Goal: Task Accomplishment & Management: Manage account settings

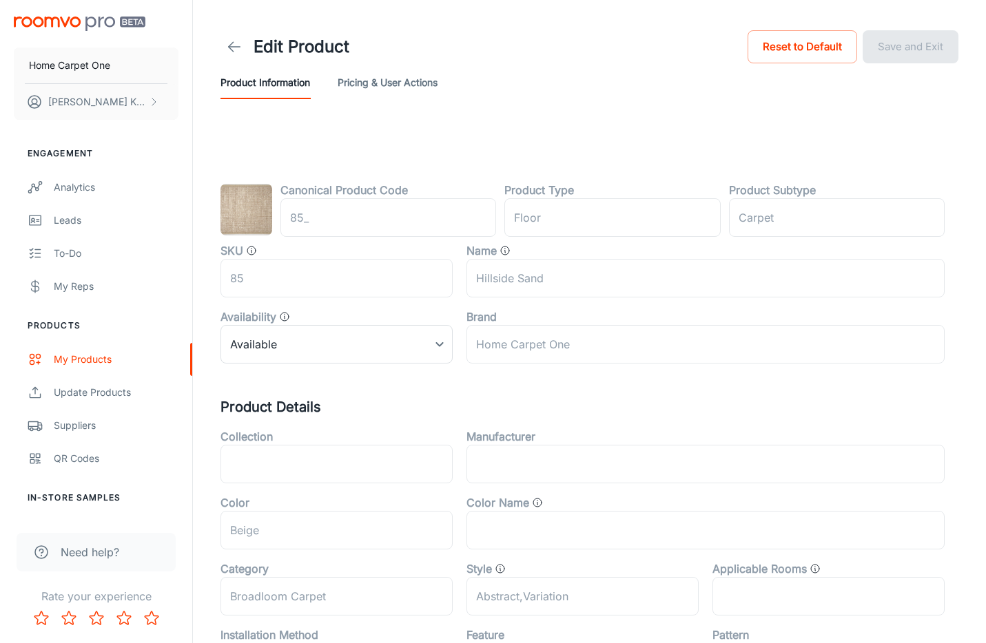
click at [237, 39] on icon at bounding box center [234, 47] width 17 height 17
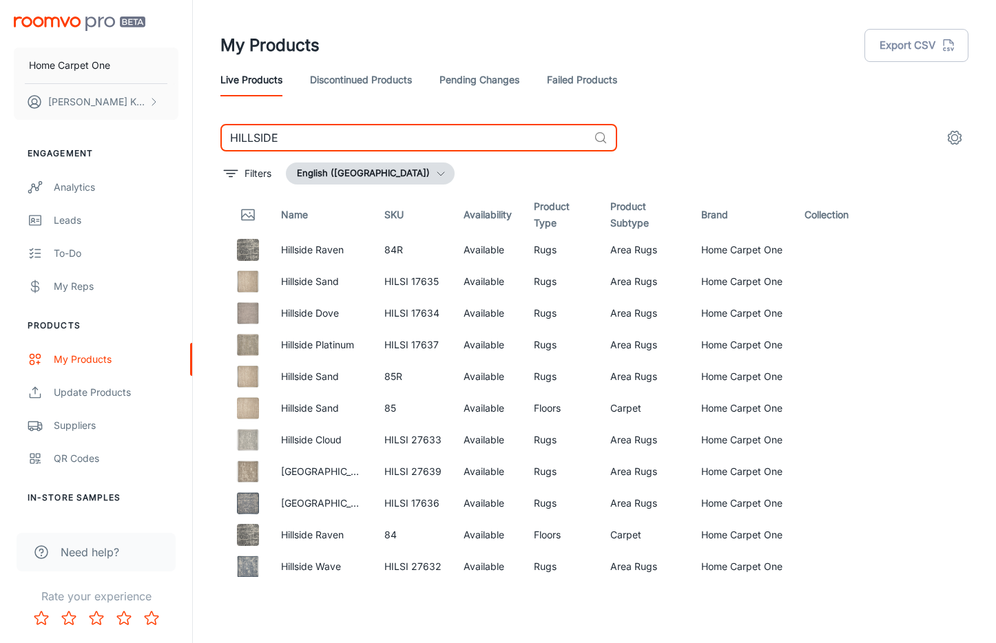
click at [473, 131] on input "HILLSIDE" at bounding box center [404, 138] width 368 height 28
type input "raya"
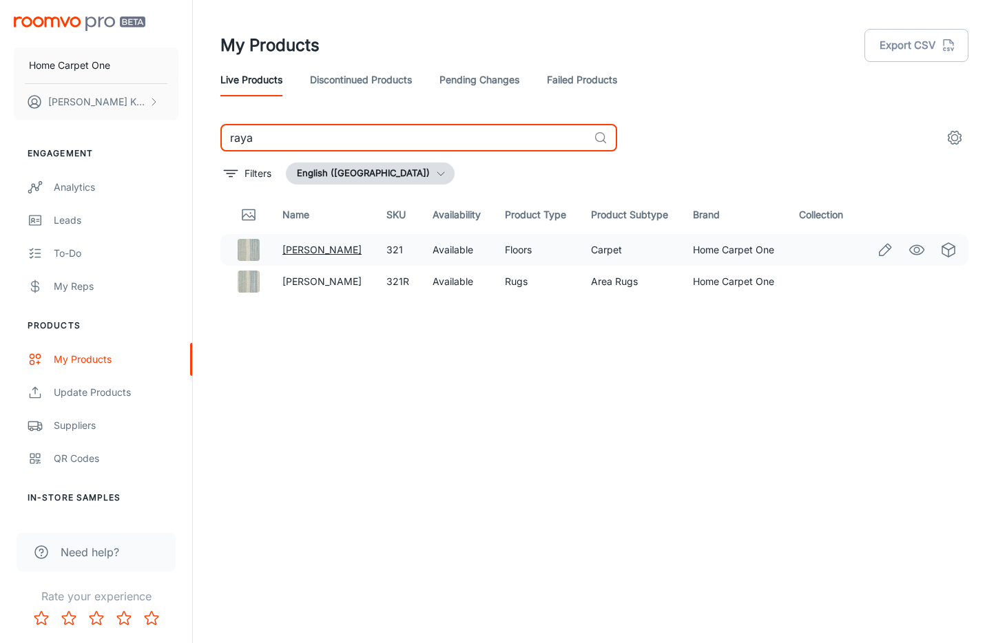
click at [304, 251] on link "[PERSON_NAME]" at bounding box center [321, 250] width 79 height 12
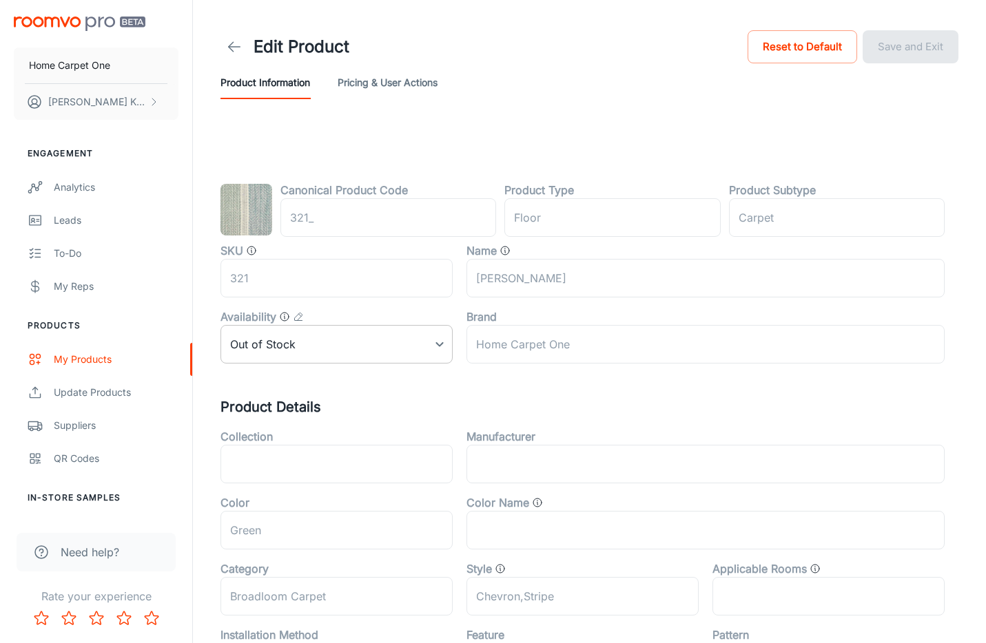
click at [383, 351] on body "Home Carpet One [PERSON_NAME] Engagement Analytics Leads To-do My Reps Products…" at bounding box center [493, 321] width 986 height 643
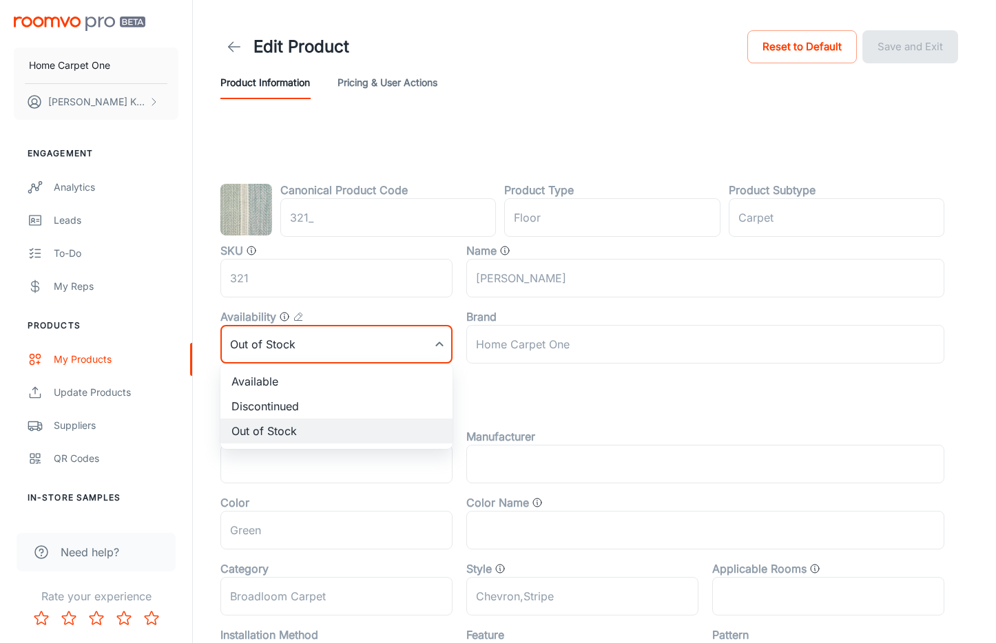
click at [544, 402] on div at bounding box center [498, 321] width 996 height 643
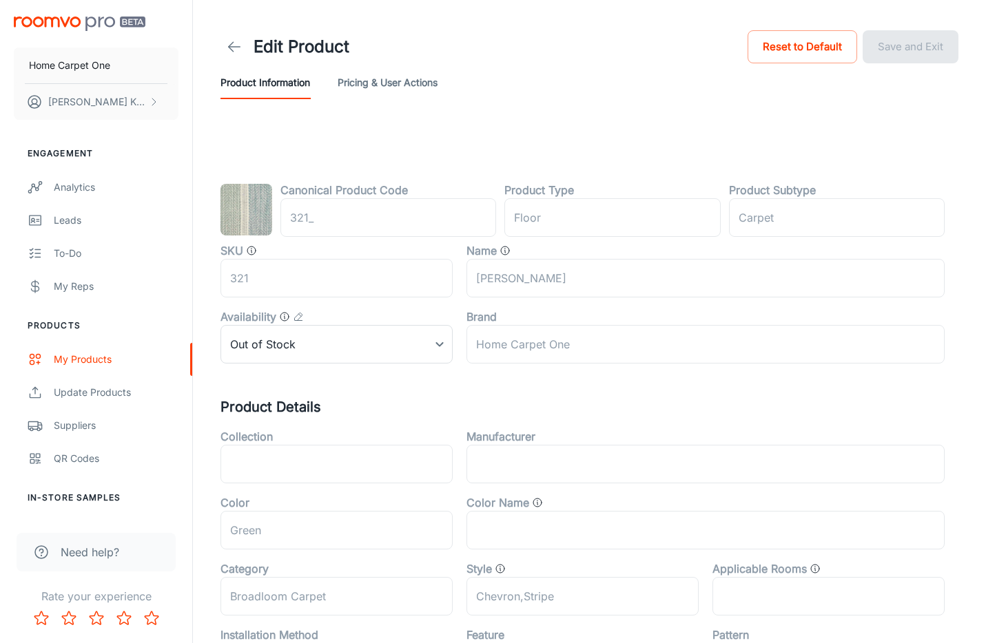
click at [214, 49] on header "Edit Product Reset to Default Save and Exit Product Information Pricing & User …" at bounding box center [589, 63] width 771 height 127
click at [222, 46] on link at bounding box center [234, 47] width 28 height 28
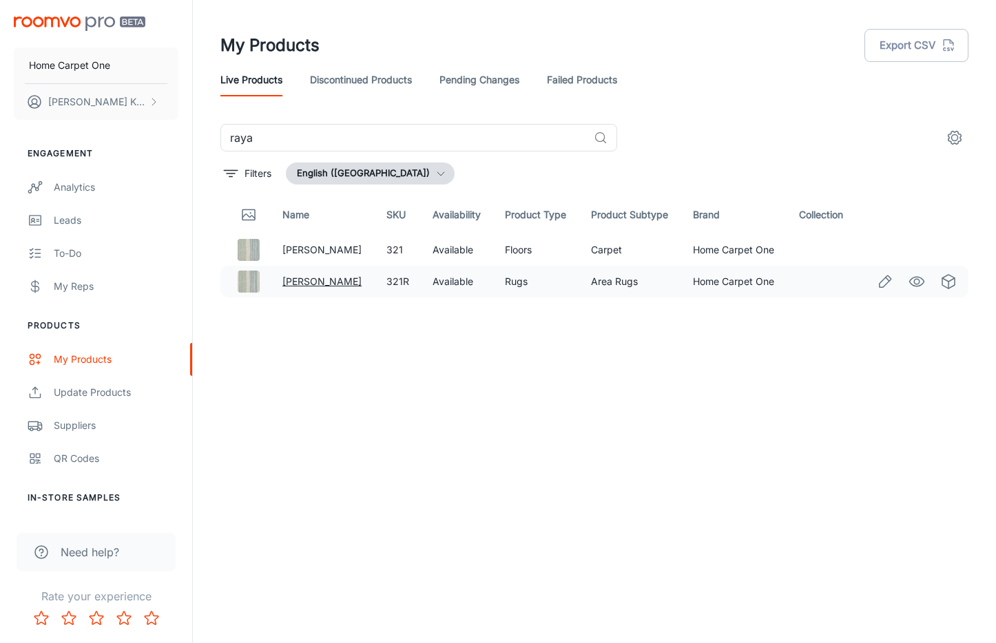
click at [293, 281] on link "[PERSON_NAME]" at bounding box center [321, 282] width 79 height 12
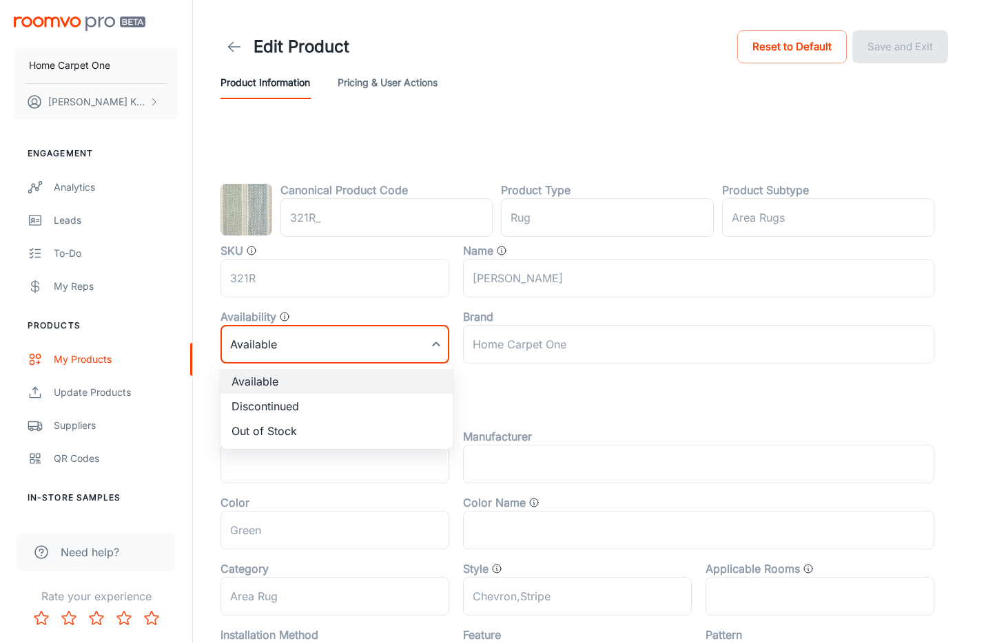
click at [420, 341] on body "Home Carpet One [PERSON_NAME] Engagement Analytics Leads To-do My Reps Products…" at bounding box center [493, 321] width 986 height 643
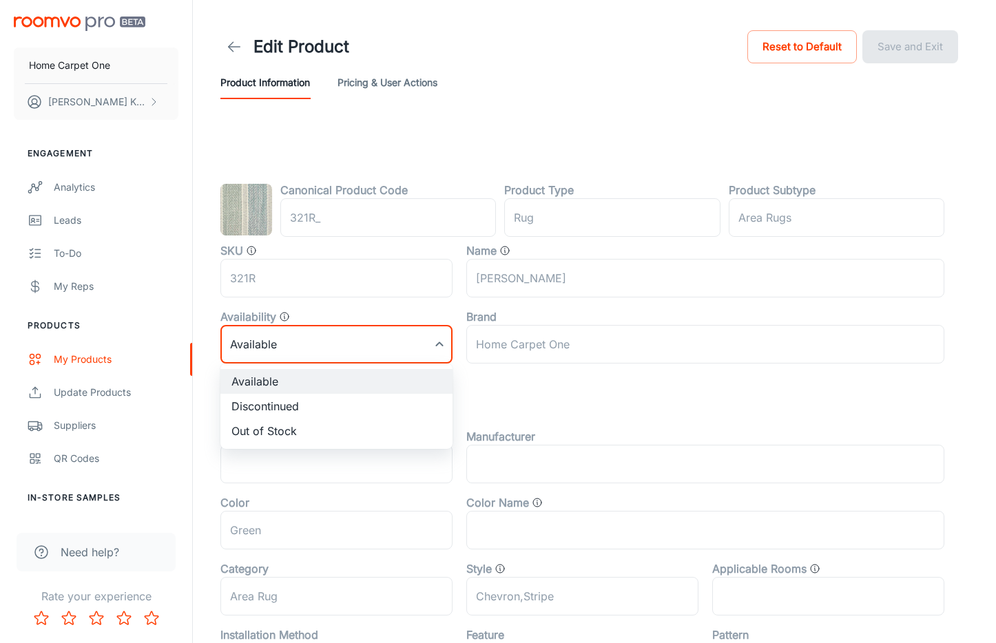
click at [288, 428] on li "Out of Stock" at bounding box center [336, 431] width 232 height 25
type input "2"
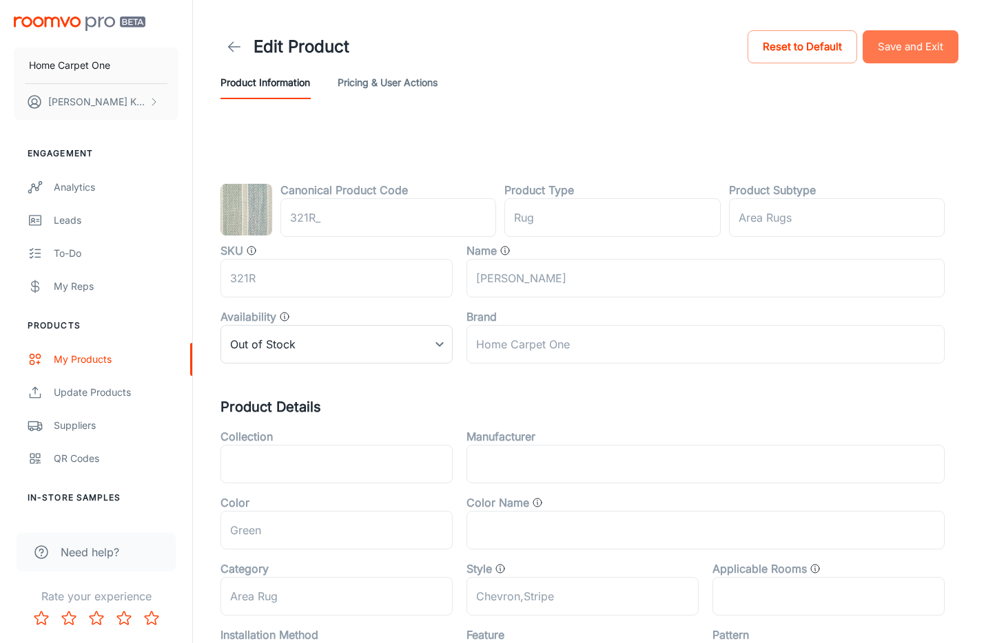
click at [932, 39] on button "Save and Exit" at bounding box center [910, 46] width 96 height 33
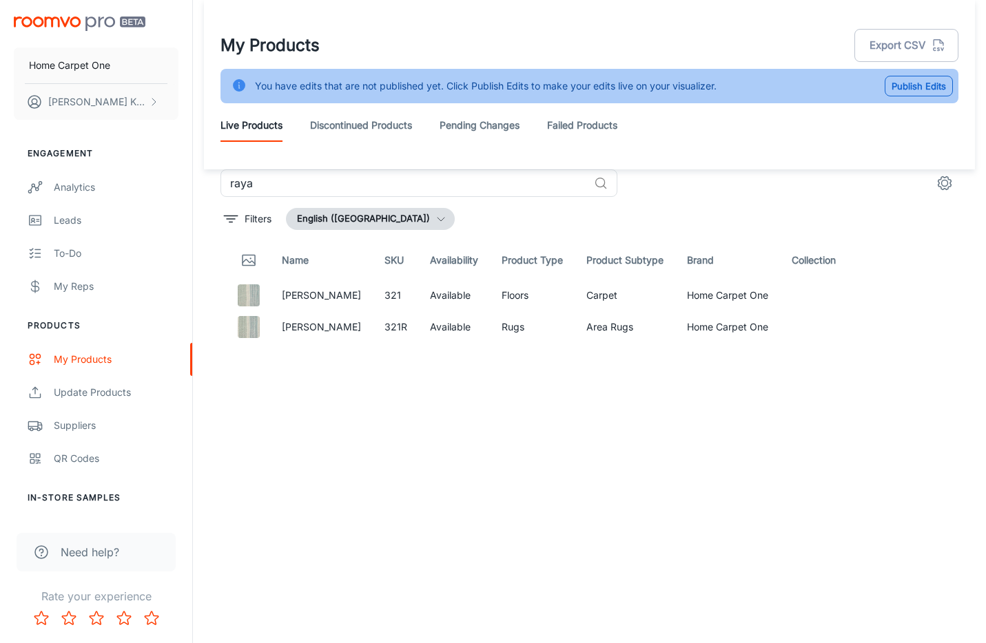
scroll to position [1, 0]
click at [913, 261] on table "Name SKU Availability Product Type Product Subtype Brand Collection [PERSON_NAM…" at bounding box center [589, 291] width 738 height 102
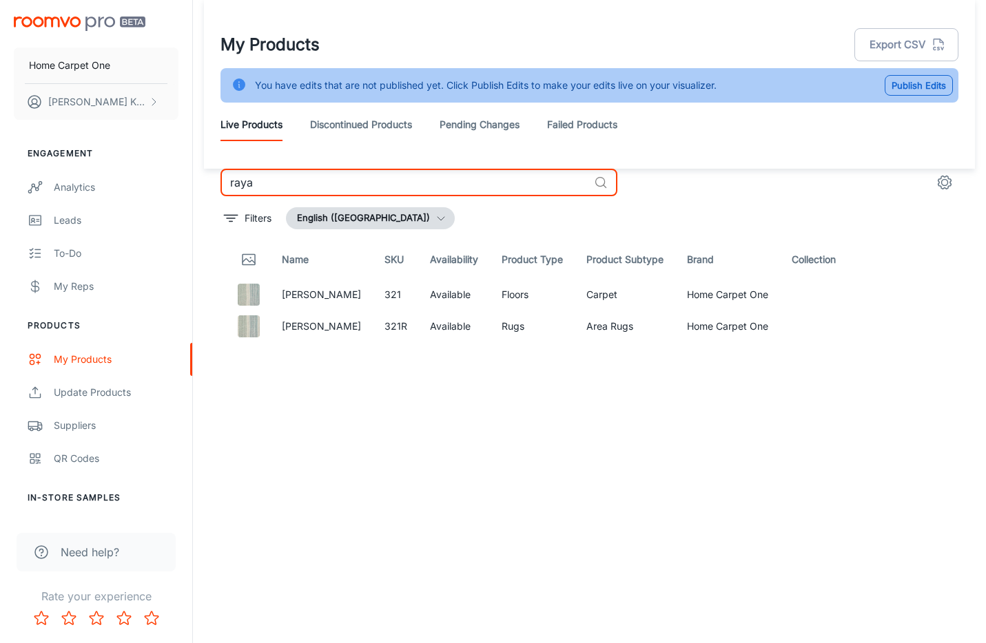
click at [393, 179] on input "raya" at bounding box center [404, 183] width 368 height 28
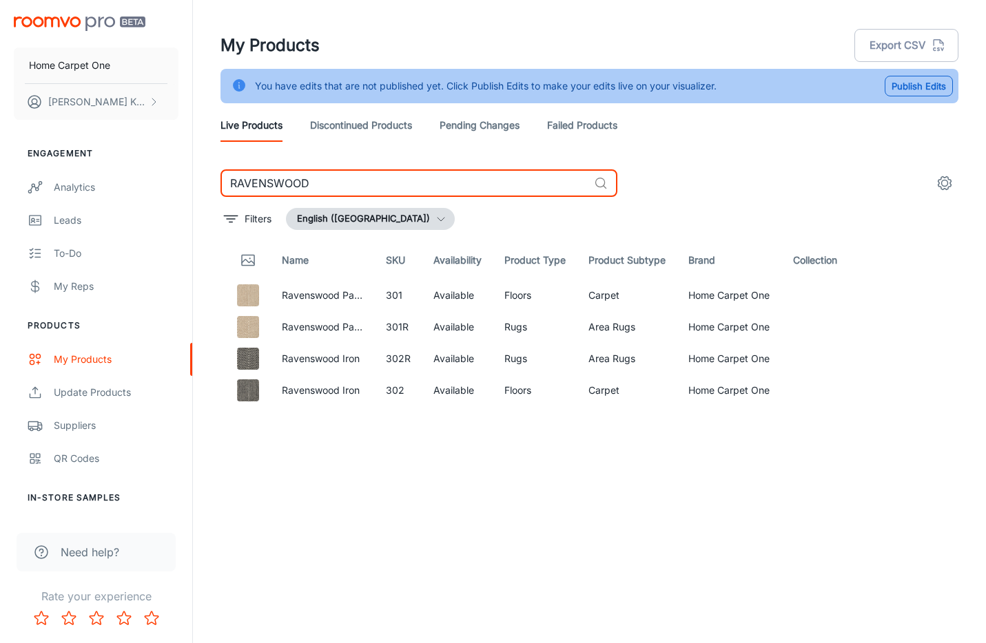
type input "RAVENSWOOD"
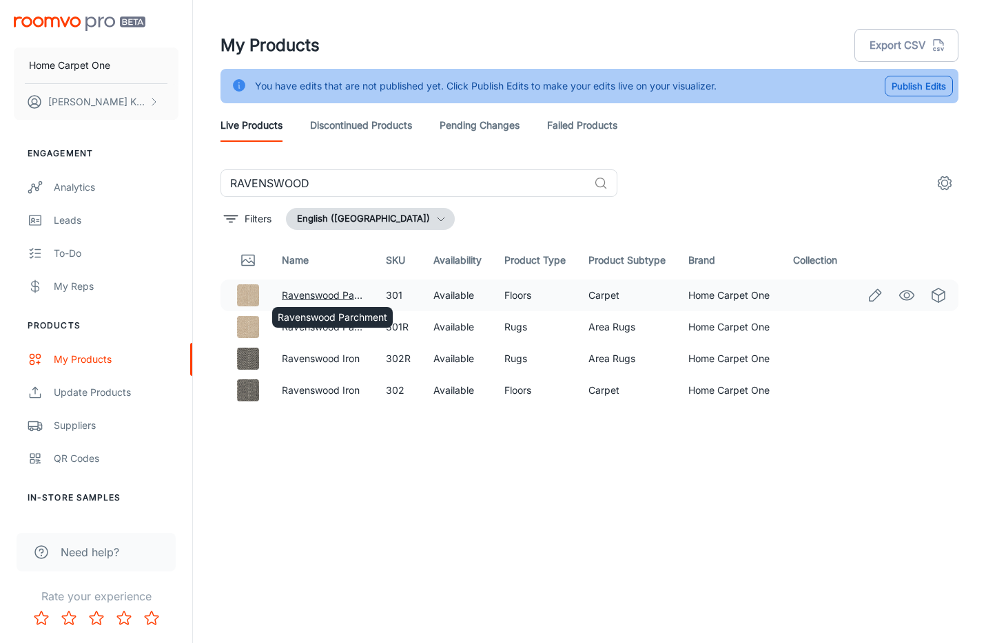
click at [316, 300] on div "Ravenswood Parchment" at bounding box center [332, 314] width 123 height 32
click at [868, 293] on icon "Edit" at bounding box center [875, 295] width 17 height 17
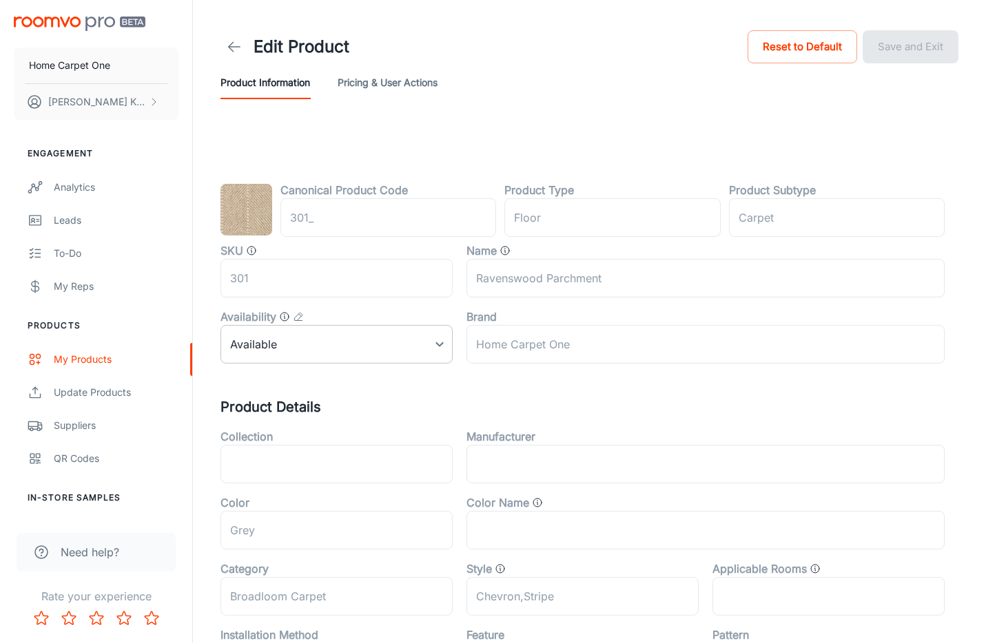
click at [333, 348] on body "Home Carpet One [PERSON_NAME] Engagement Analytics Leads To-do My Reps Products…" at bounding box center [493, 321] width 986 height 643
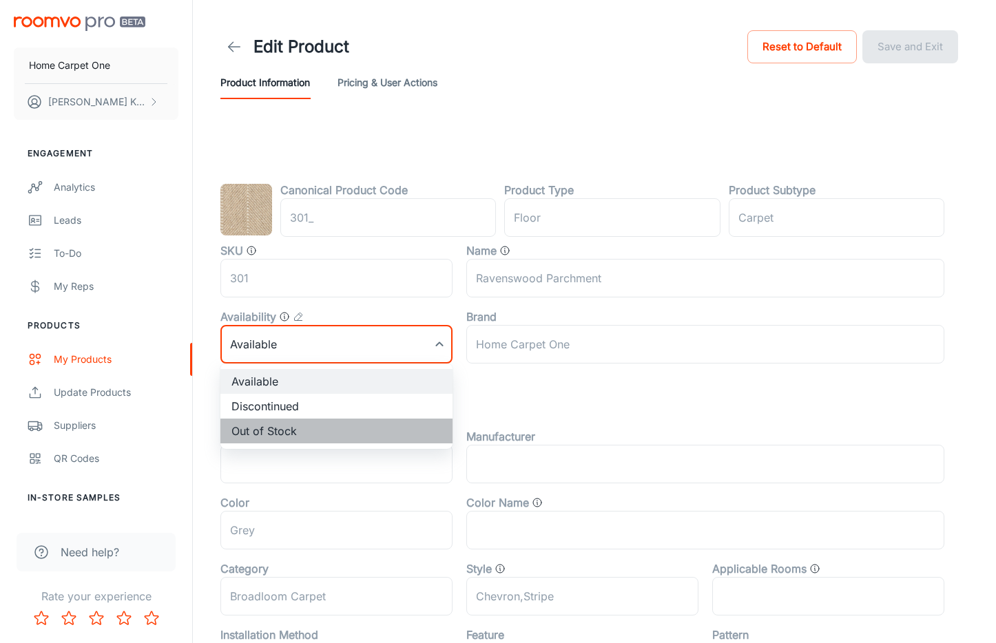
click at [288, 435] on li "Out of Stock" at bounding box center [336, 431] width 232 height 25
type input "2"
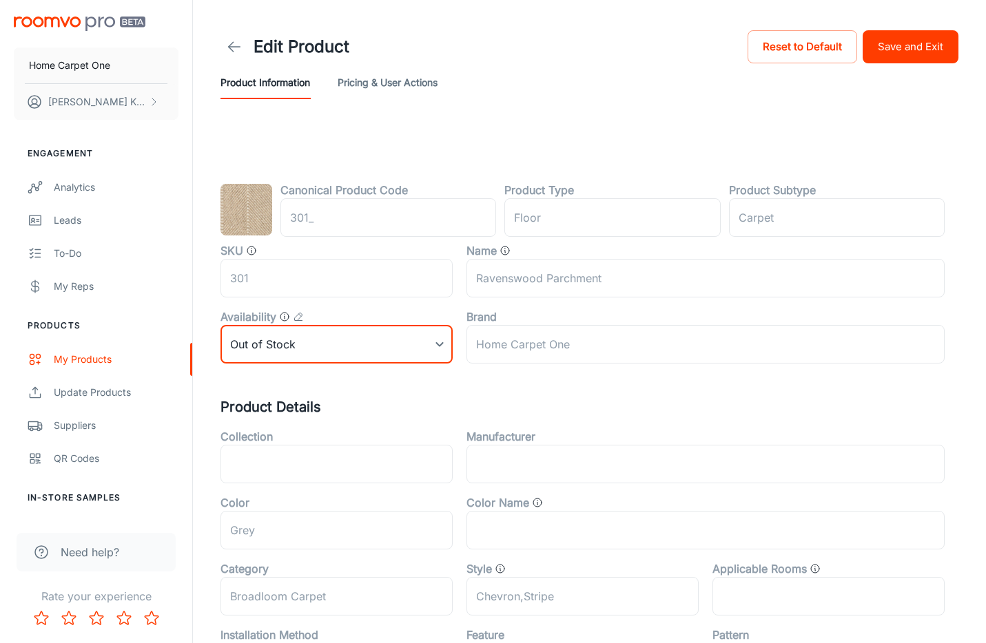
click at [907, 54] on button "Save and Exit" at bounding box center [910, 46] width 96 height 33
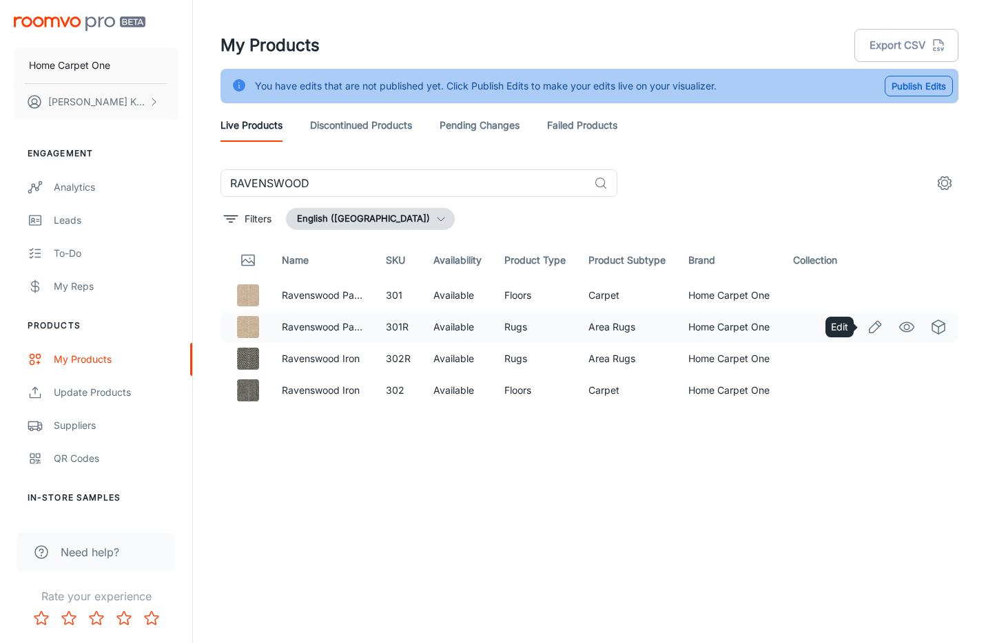
click at [864, 326] on link "Edit" at bounding box center [874, 326] width 23 height 23
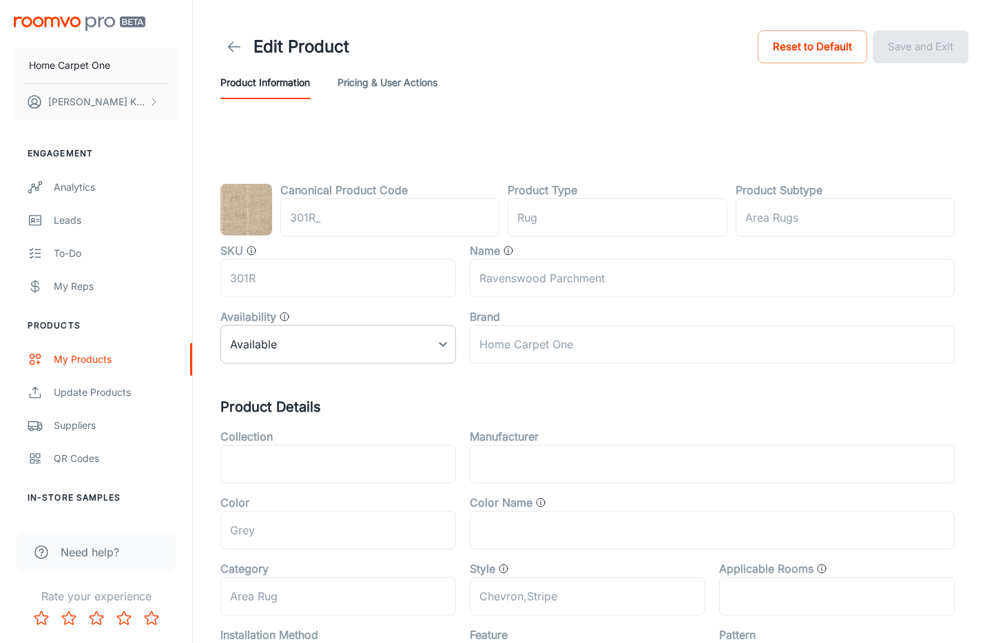
click at [307, 346] on body "Home Carpet One [PERSON_NAME] Engagement Analytics Leads To-do My Reps Products…" at bounding box center [498, 321] width 996 height 643
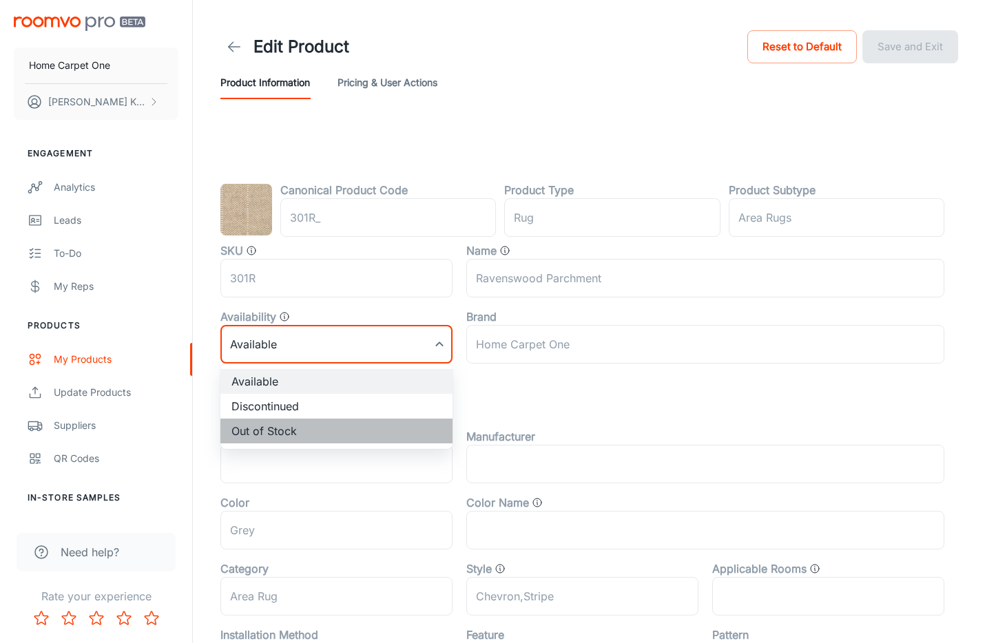
click at [278, 429] on li "Out of Stock" at bounding box center [336, 431] width 232 height 25
type input "2"
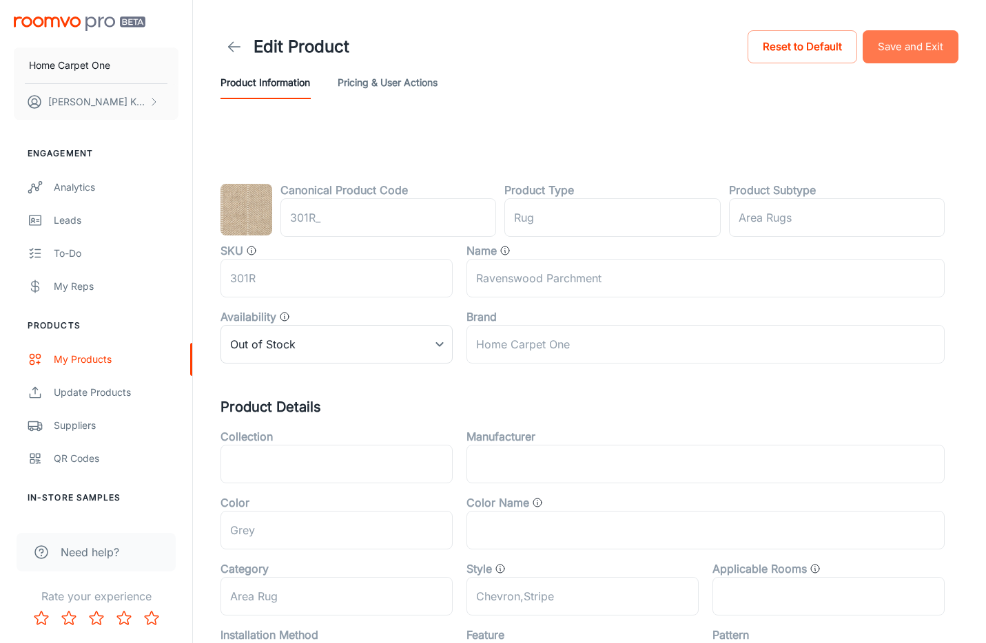
click at [898, 39] on button "Save and Exit" at bounding box center [910, 46] width 96 height 33
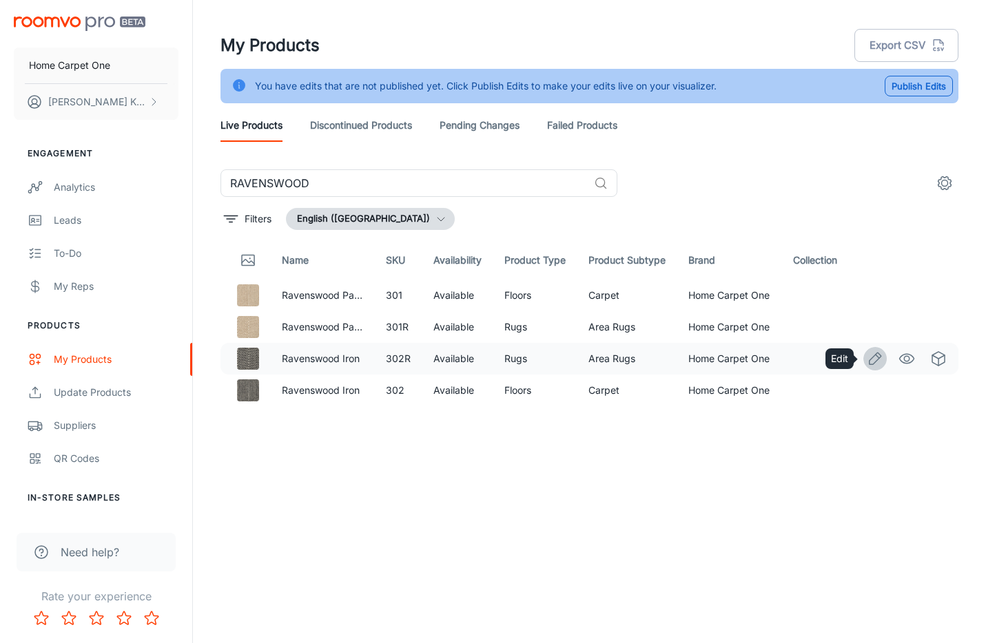
click at [875, 364] on icon "Edit" at bounding box center [875, 359] width 17 height 17
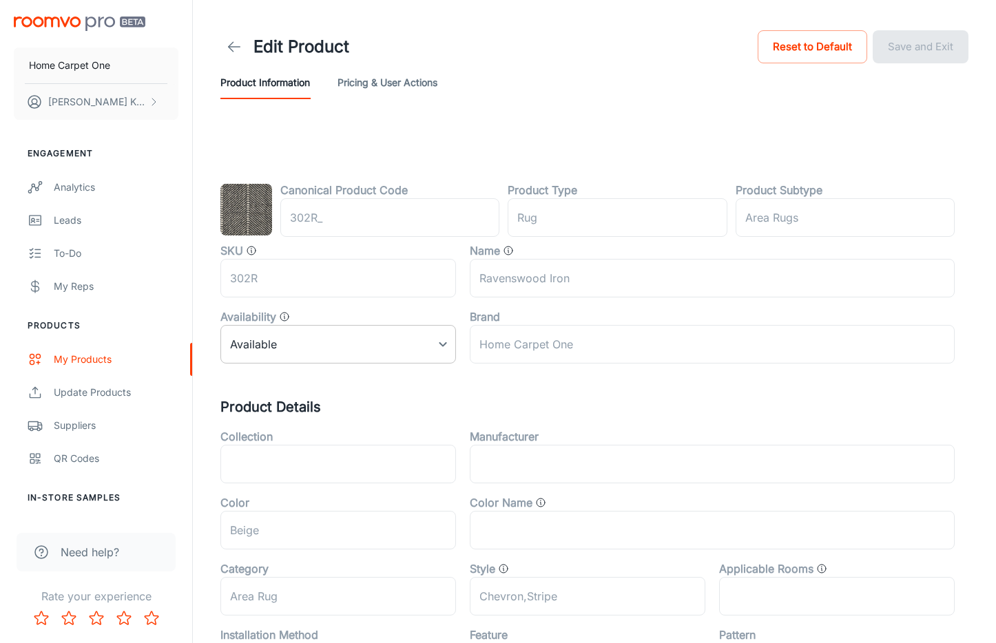
click at [411, 340] on body "Home Carpet One [PERSON_NAME] Engagement Analytics Leads To-do My Reps Products…" at bounding box center [498, 321] width 996 height 643
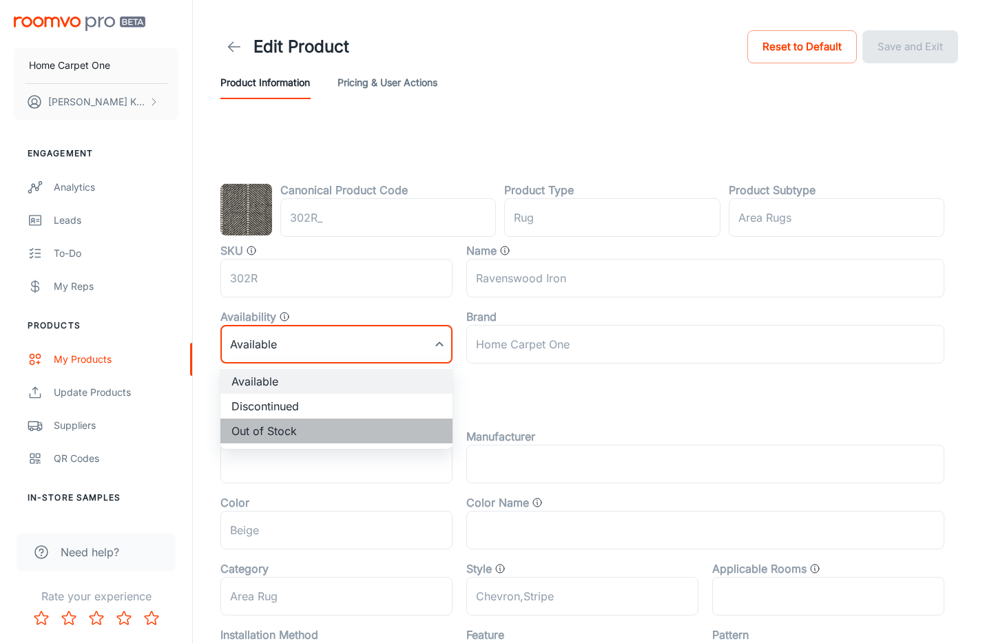
click at [318, 428] on li "Out of Stock" at bounding box center [336, 431] width 232 height 25
type input "2"
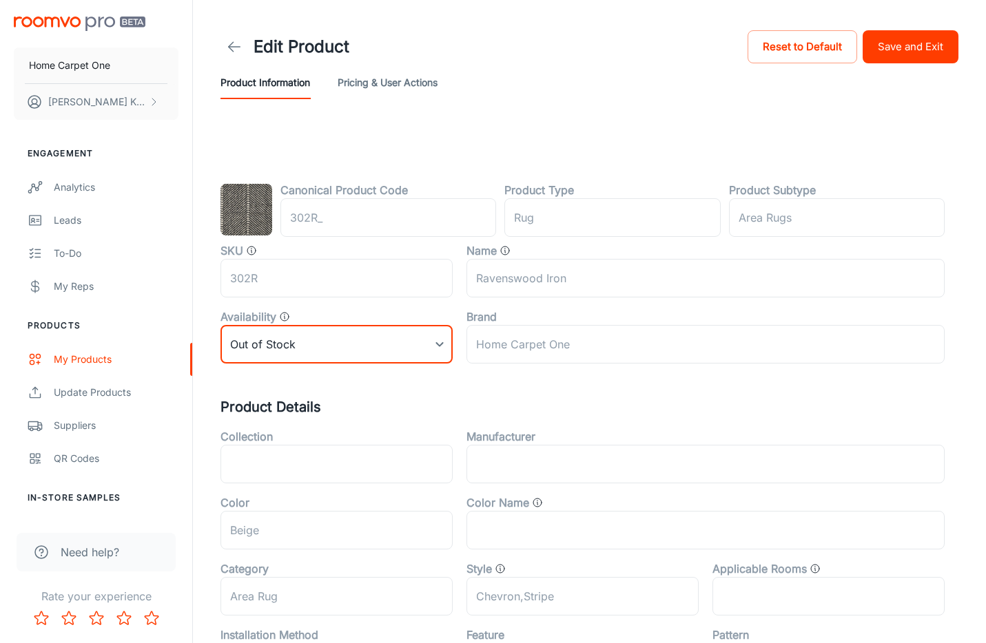
click at [913, 50] on button "Save and Exit" at bounding box center [910, 46] width 96 height 33
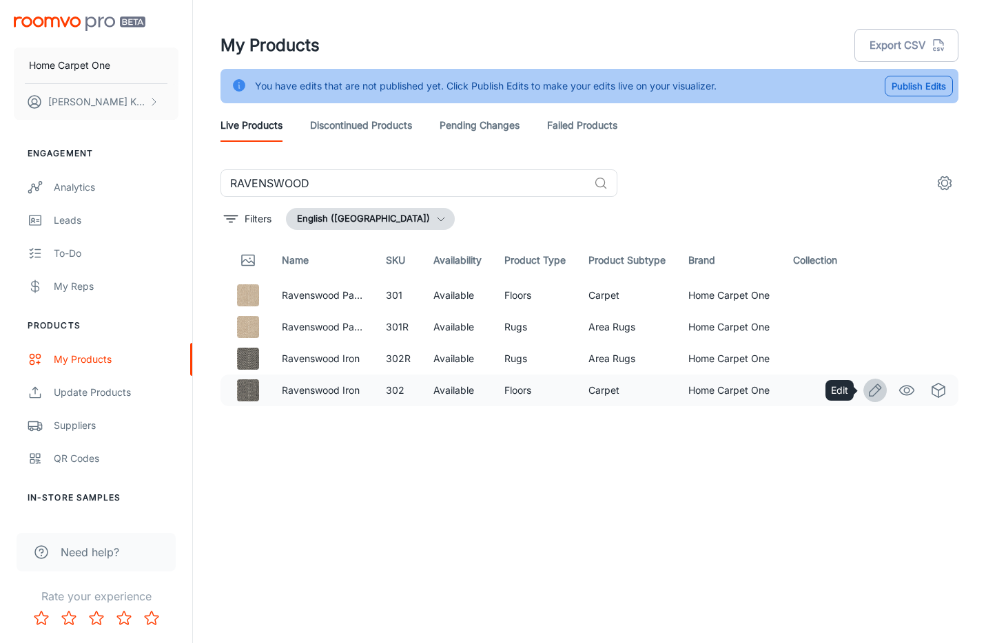
click at [883, 393] on link "Edit" at bounding box center [874, 390] width 23 height 23
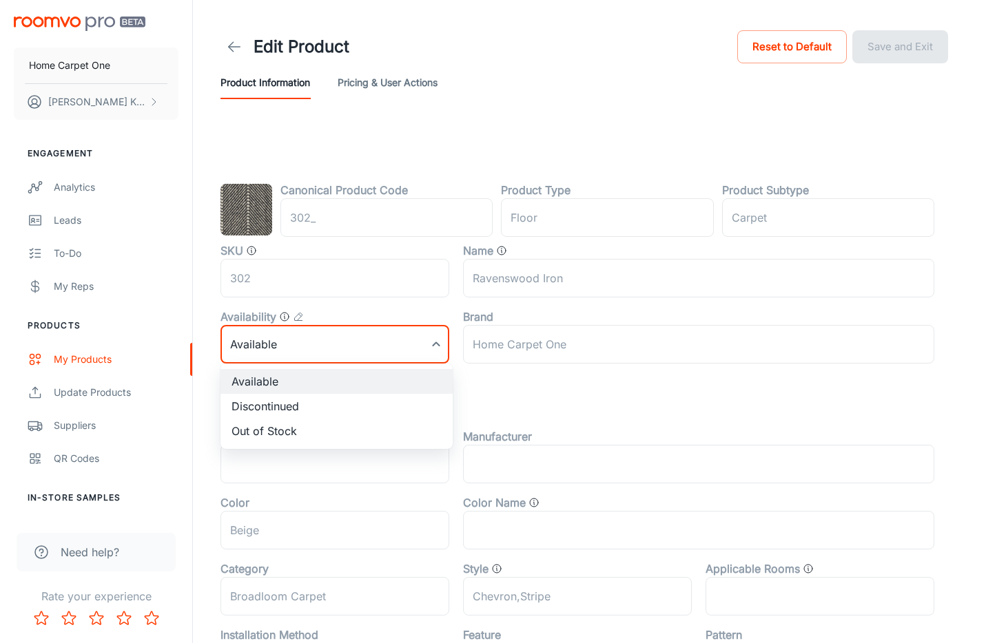
click at [334, 340] on body "Home Carpet One [PERSON_NAME] Engagement Analytics Leads To-do My Reps Products…" at bounding box center [493, 321] width 986 height 643
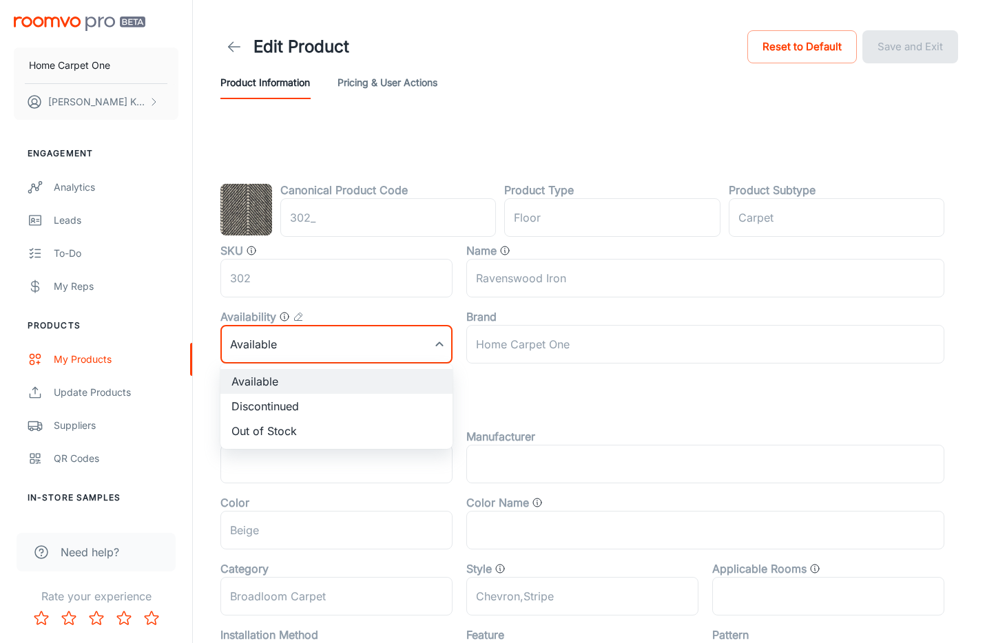
click at [278, 427] on li "Out of Stock" at bounding box center [336, 431] width 232 height 25
type input "2"
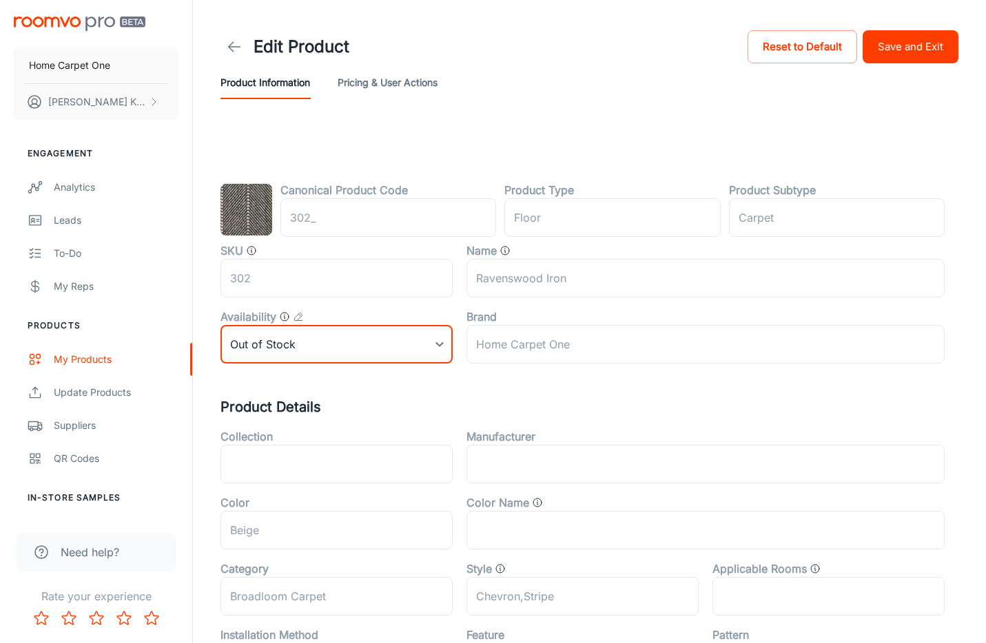
click at [889, 48] on button "Save and Exit" at bounding box center [910, 46] width 96 height 33
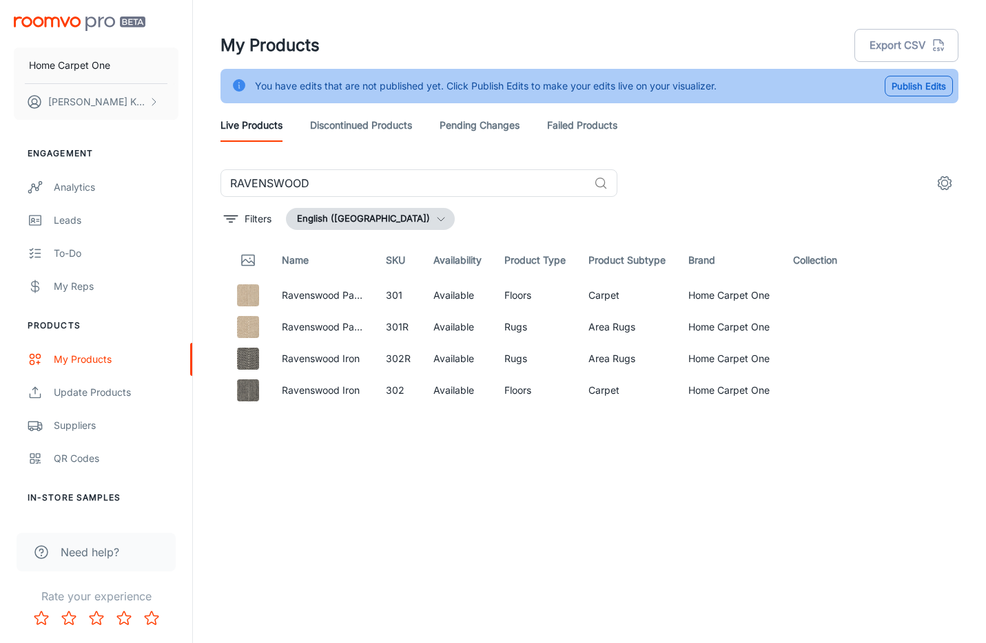
click at [288, 462] on div "Name SKU Availability Product Type Product Subtype Brand Collection Ravenswood …" at bounding box center [589, 432] width 738 height 382
click at [920, 91] on button "Publish Edits" at bounding box center [918, 86] width 68 height 21
click at [390, 132] on link "Discontinued Products" at bounding box center [361, 125] width 102 height 33
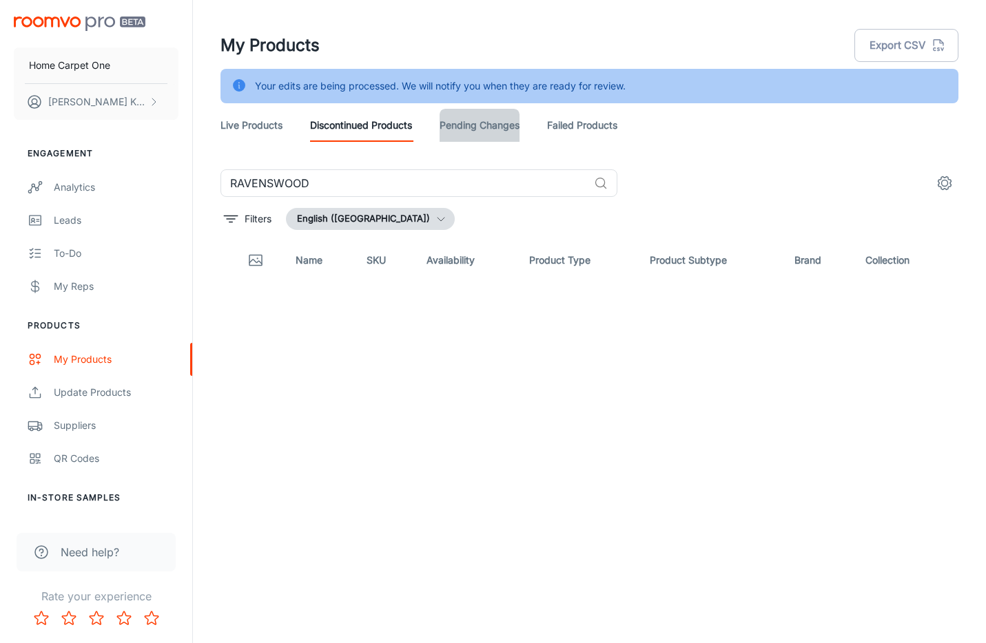
click at [507, 123] on link "Pending Changes" at bounding box center [479, 125] width 80 height 33
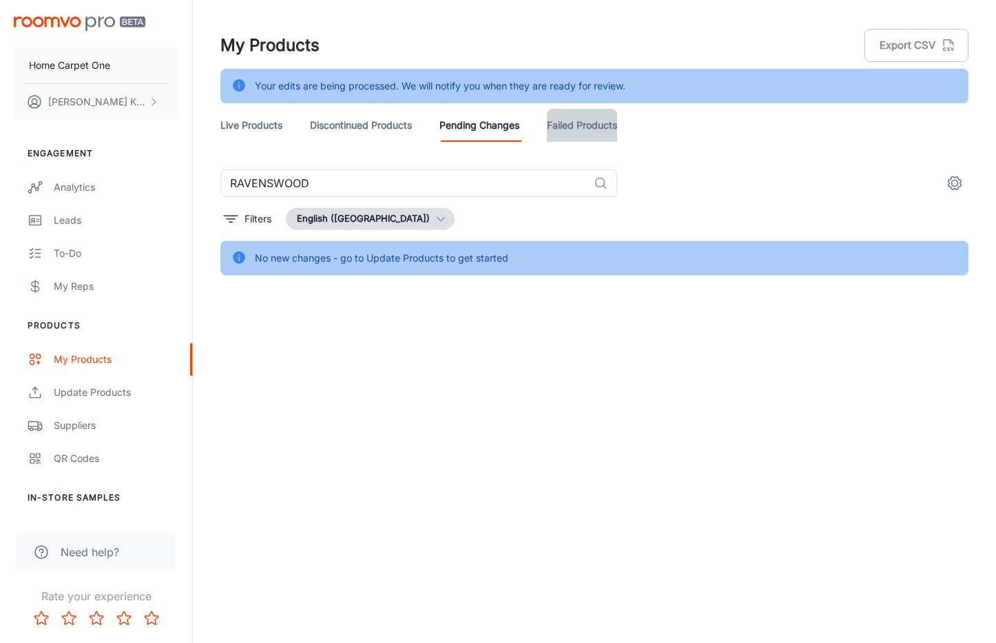
click at [599, 127] on link "Failed Products" at bounding box center [582, 125] width 70 height 33
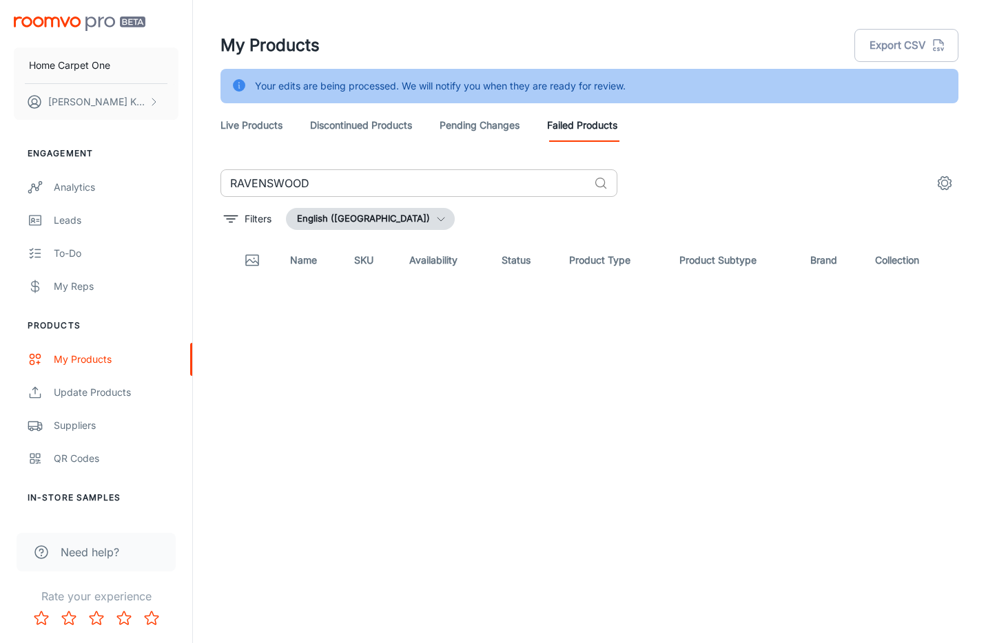
click at [564, 182] on input "RAVENSWOOD" at bounding box center [404, 183] width 368 height 28
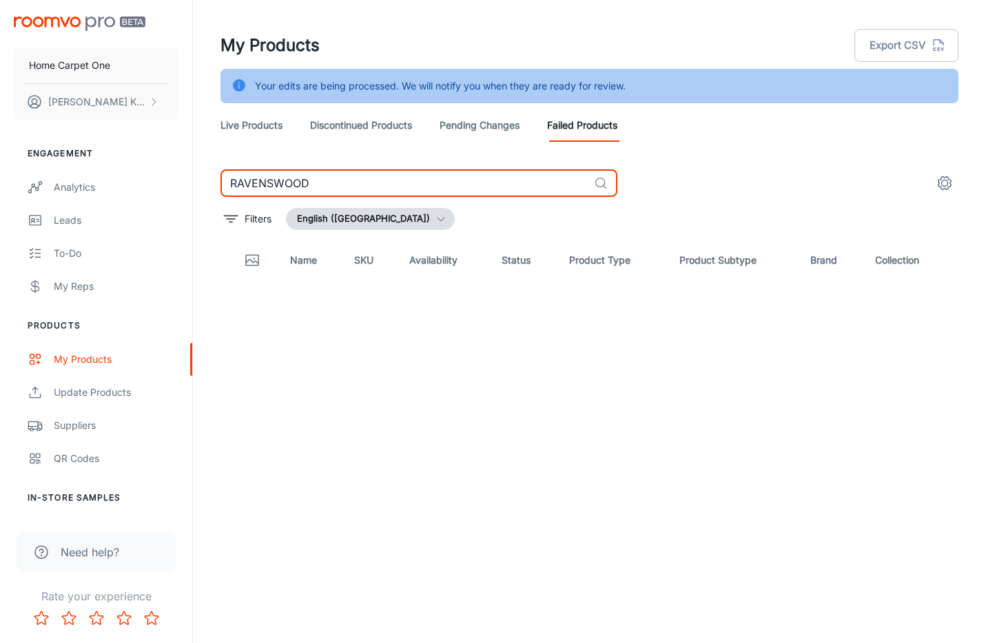
click at [564, 182] on input "RAVENSWOOD" at bounding box center [404, 183] width 368 height 28
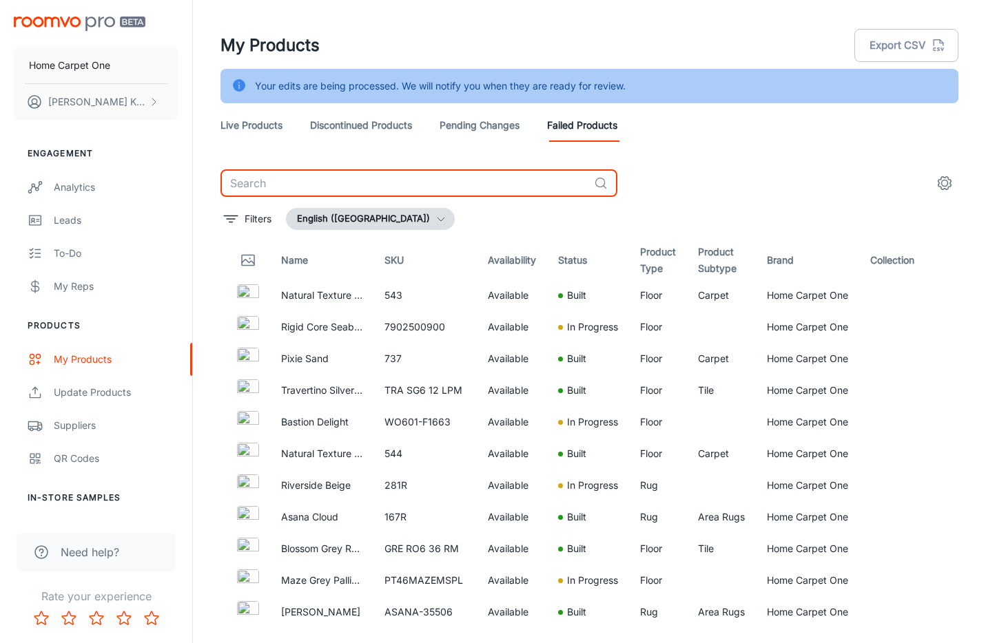
click at [396, 136] on link "Discontinued Products" at bounding box center [361, 125] width 102 height 33
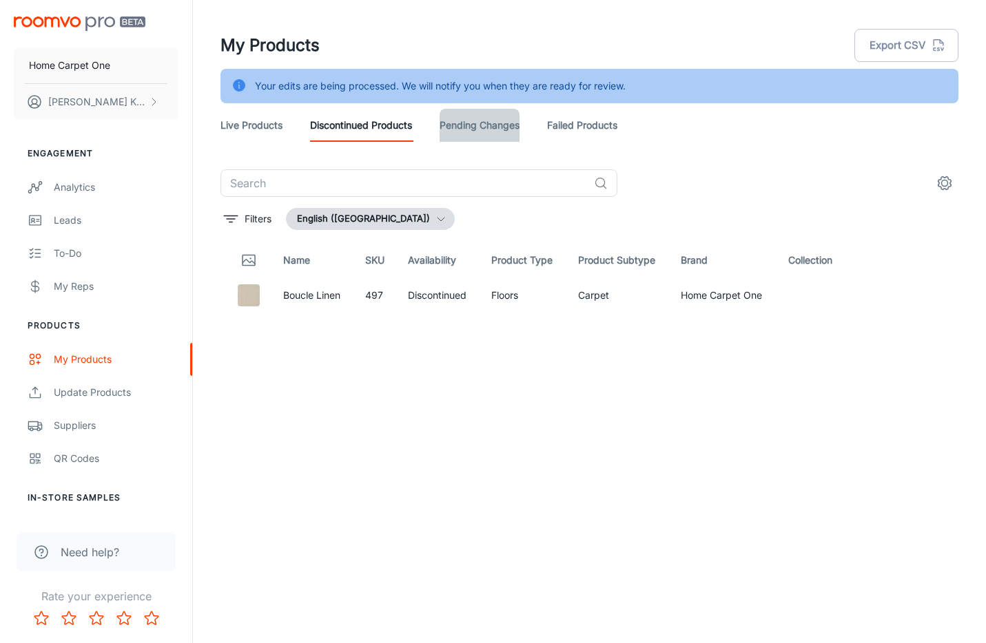
click at [444, 129] on link "Pending Changes" at bounding box center [479, 125] width 80 height 33
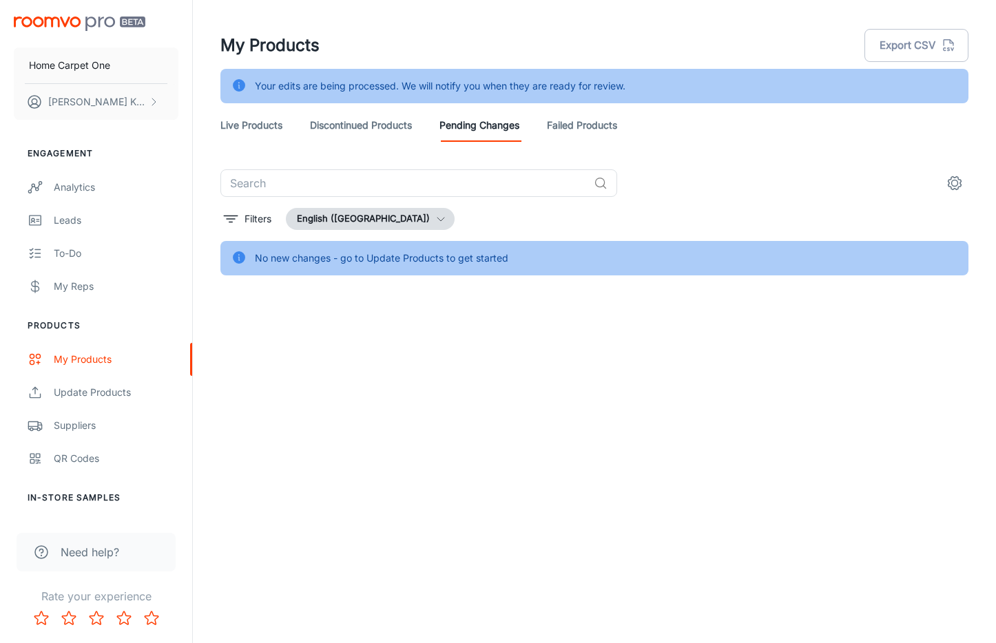
click at [555, 125] on link "Failed Products" at bounding box center [582, 125] width 70 height 33
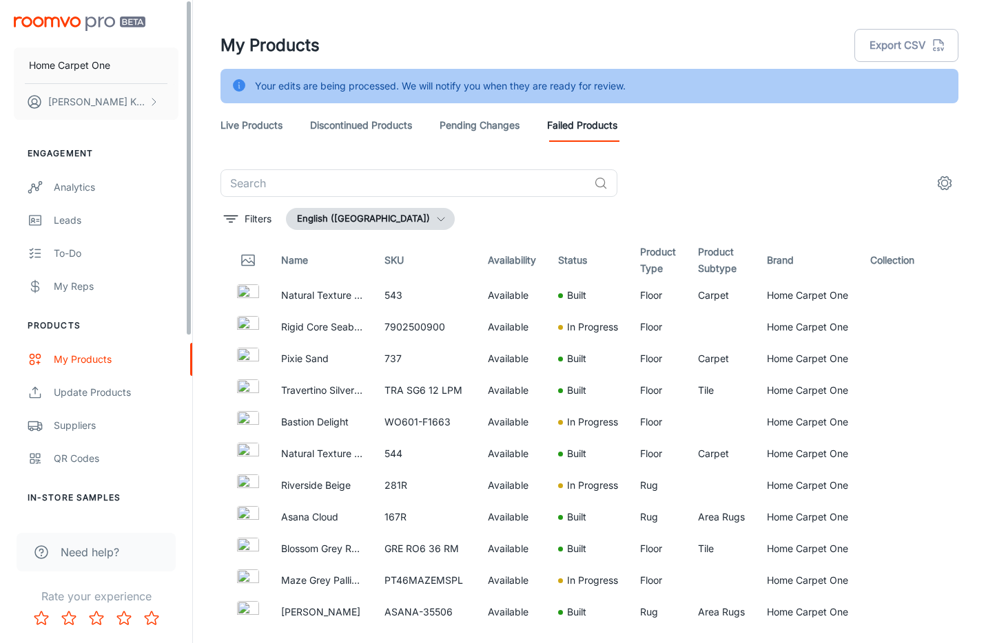
click at [59, 10] on div "Home Carpet One [PERSON_NAME]" at bounding box center [96, 65] width 192 height 131
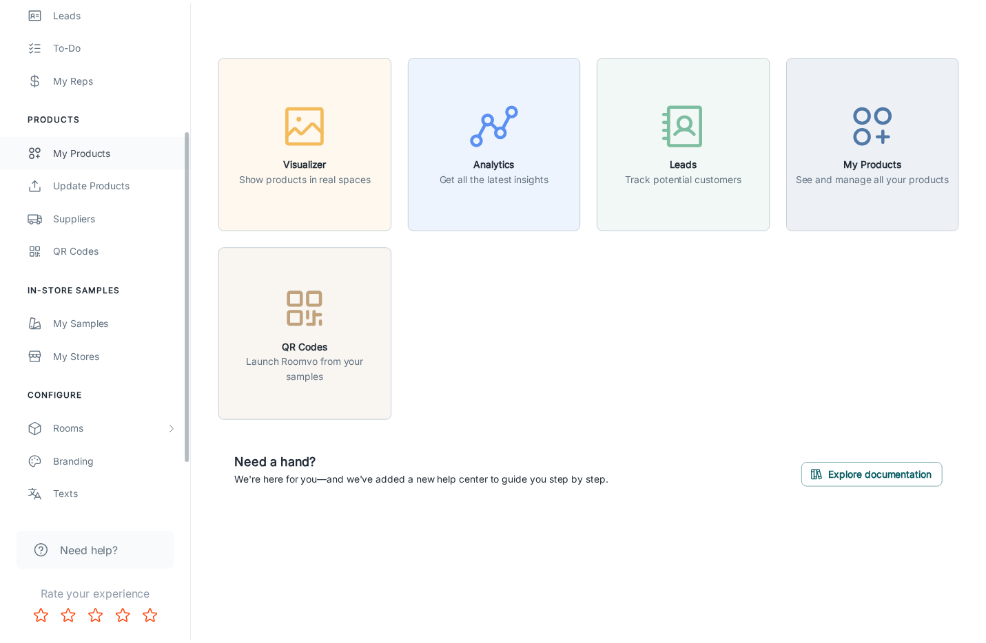
scroll to position [139, 0]
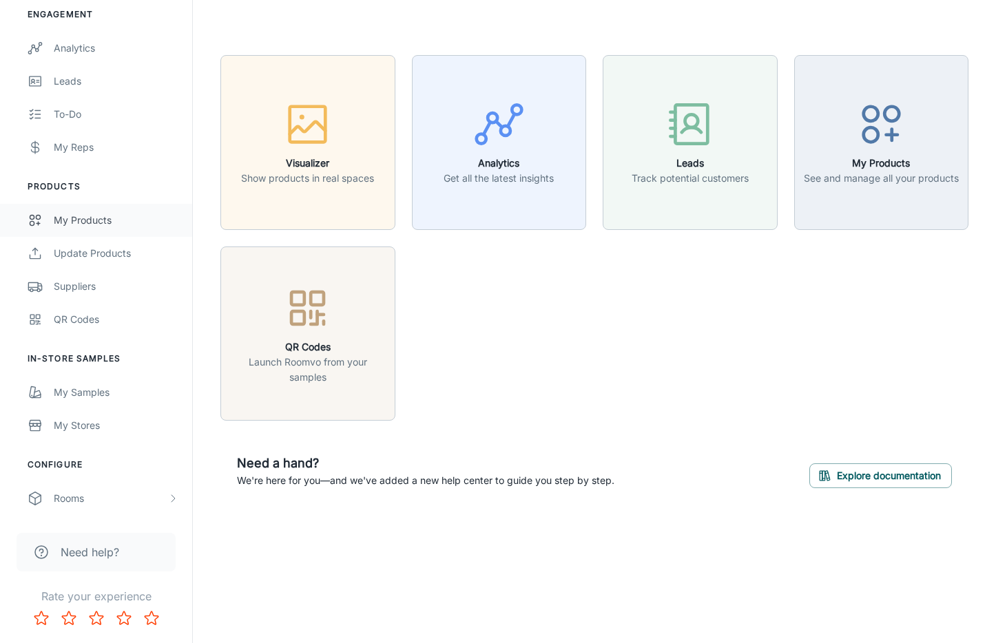
click at [69, 228] on link "My Products" at bounding box center [96, 220] width 192 height 33
